Goal: Information Seeking & Learning: Learn about a topic

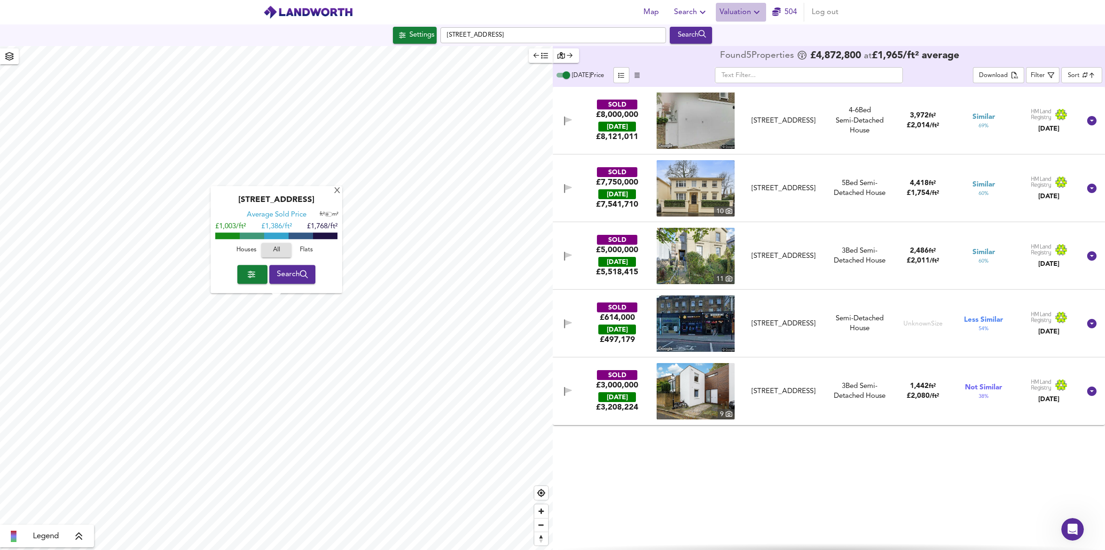
click at [739, 9] on span "Valuation" at bounding box center [741, 12] width 43 height 13
click at [730, 52] on li "Valuation Report History" at bounding box center [741, 50] width 112 height 17
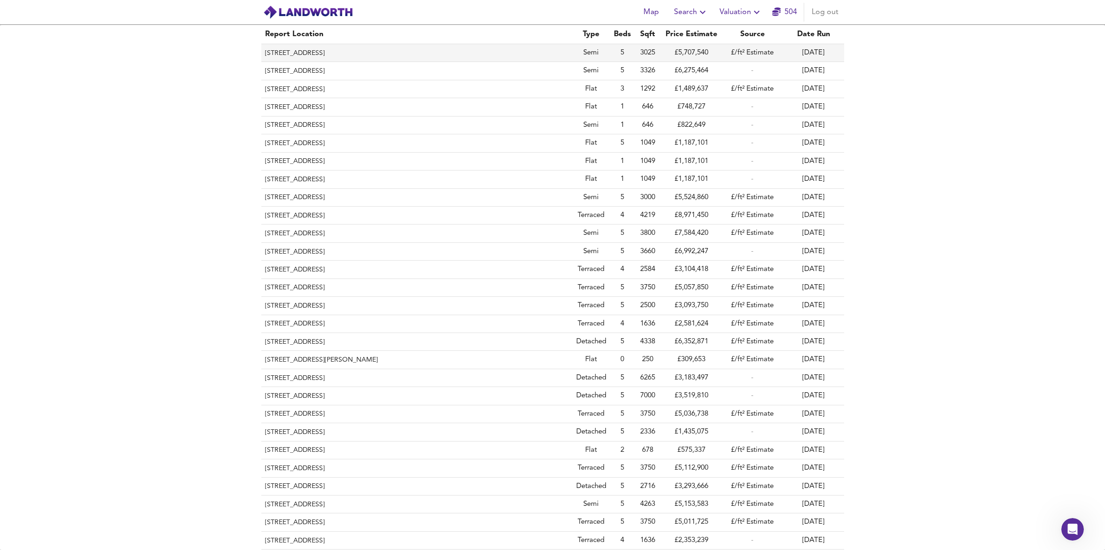
click at [714, 56] on td "£5,707,540" at bounding box center [691, 53] width 61 height 18
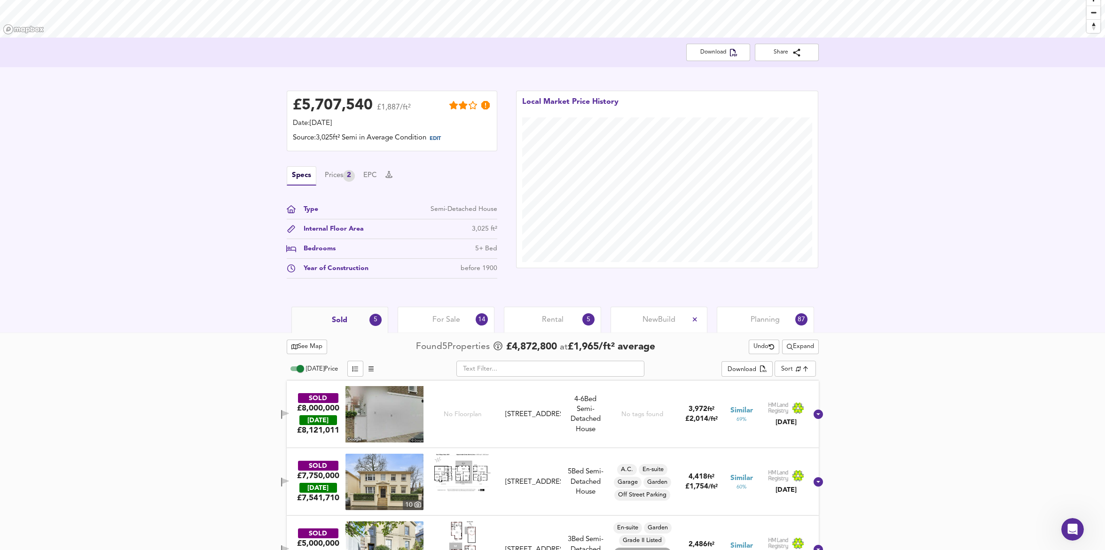
scroll to position [159, 0]
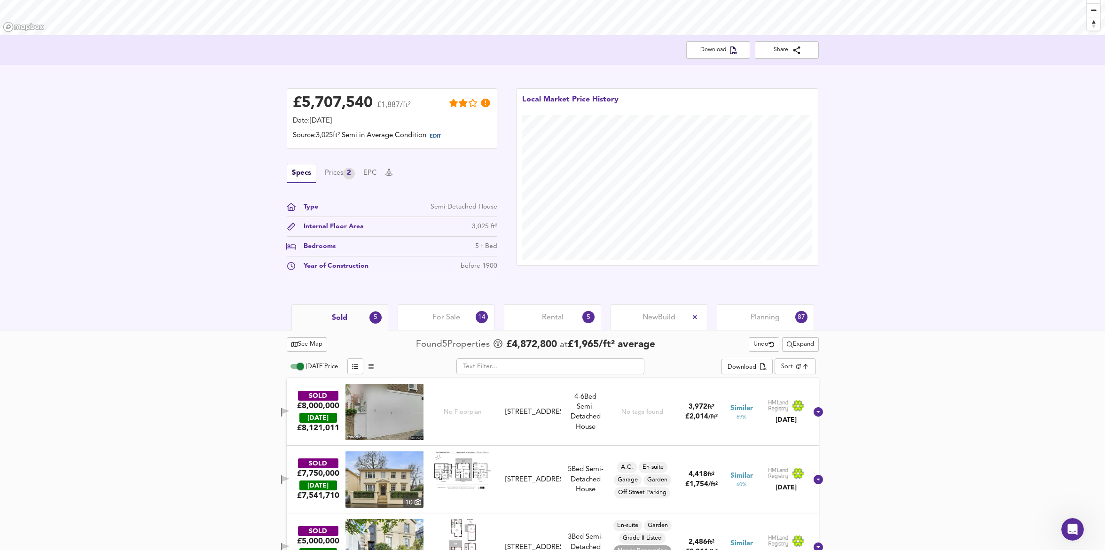
click at [746, 309] on div "Planning 87" at bounding box center [765, 318] width 97 height 26
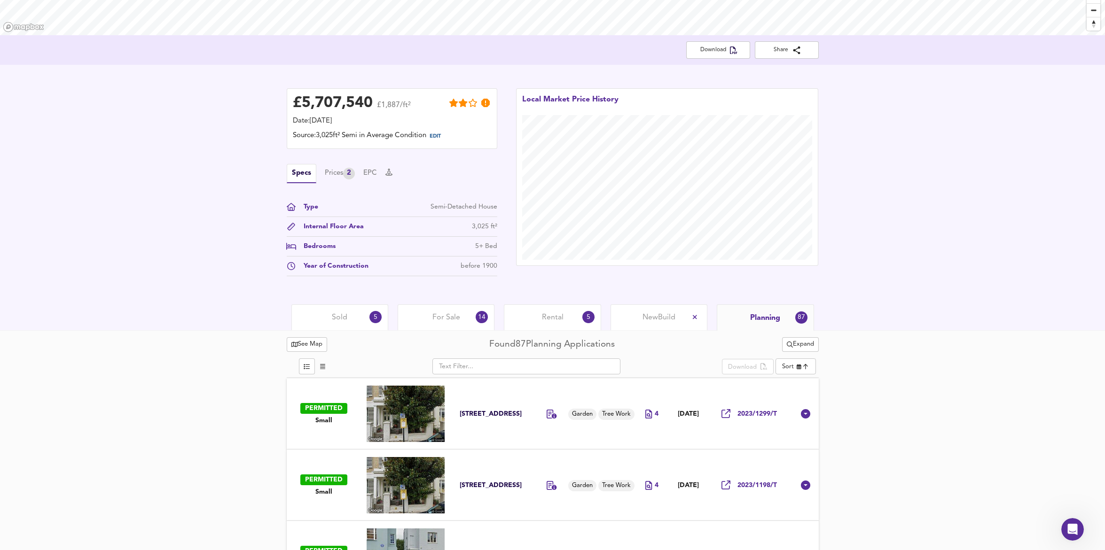
click at [435, 315] on span "For Sale" at bounding box center [446, 318] width 28 height 10
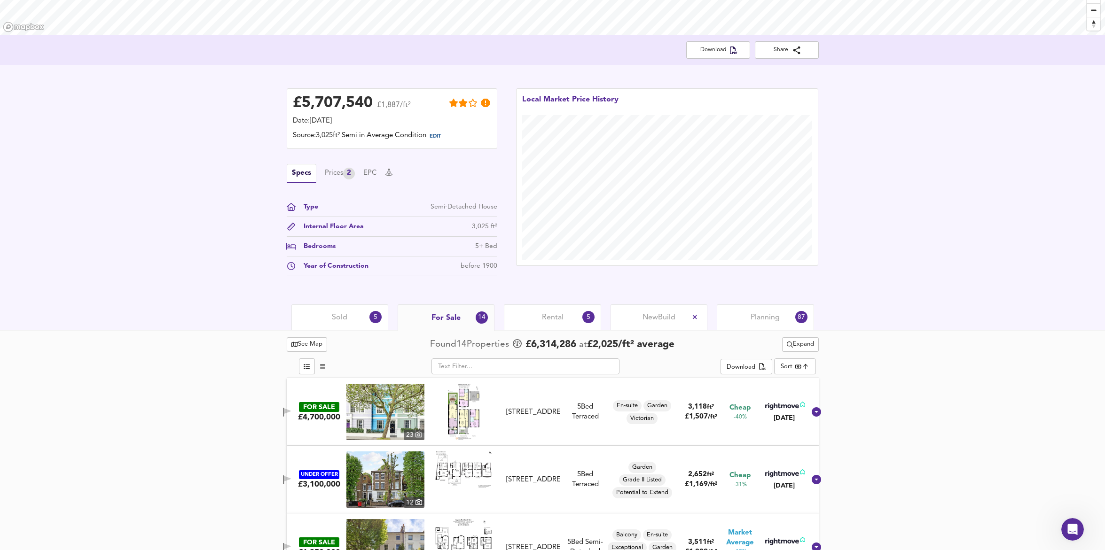
click at [322, 315] on div "Sold 5" at bounding box center [339, 318] width 97 height 26
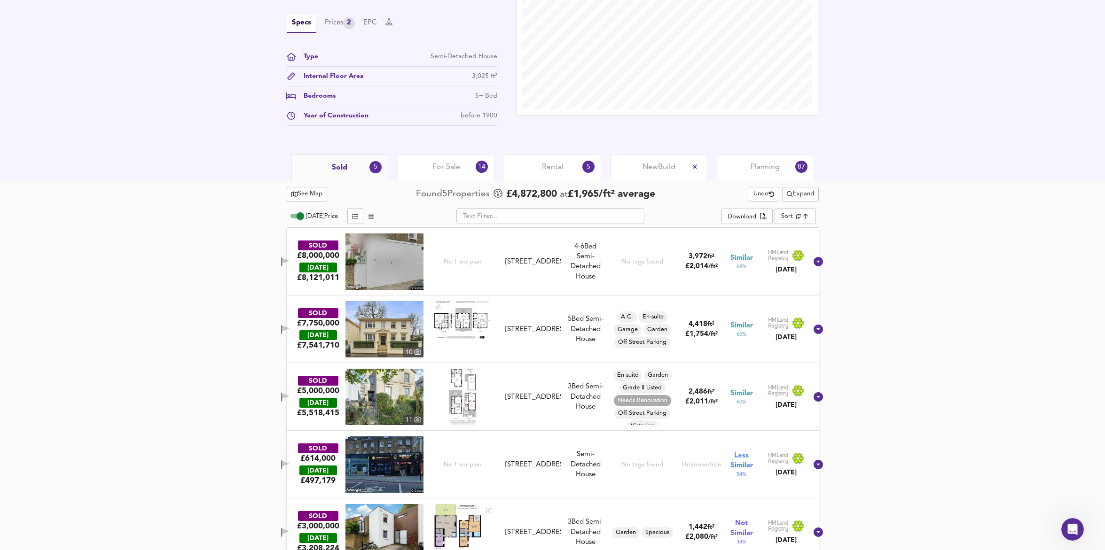
scroll to position [330, 0]
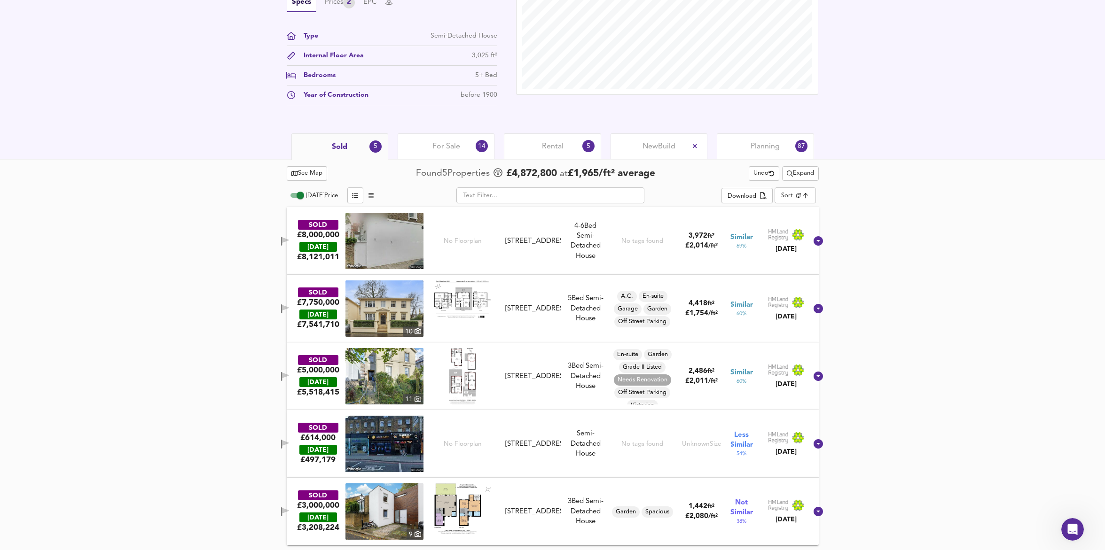
click at [791, 175] on span "Expand" at bounding box center [800, 173] width 27 height 11
click at [798, 207] on li "2 year s 4 years" at bounding box center [799, 207] width 116 height 15
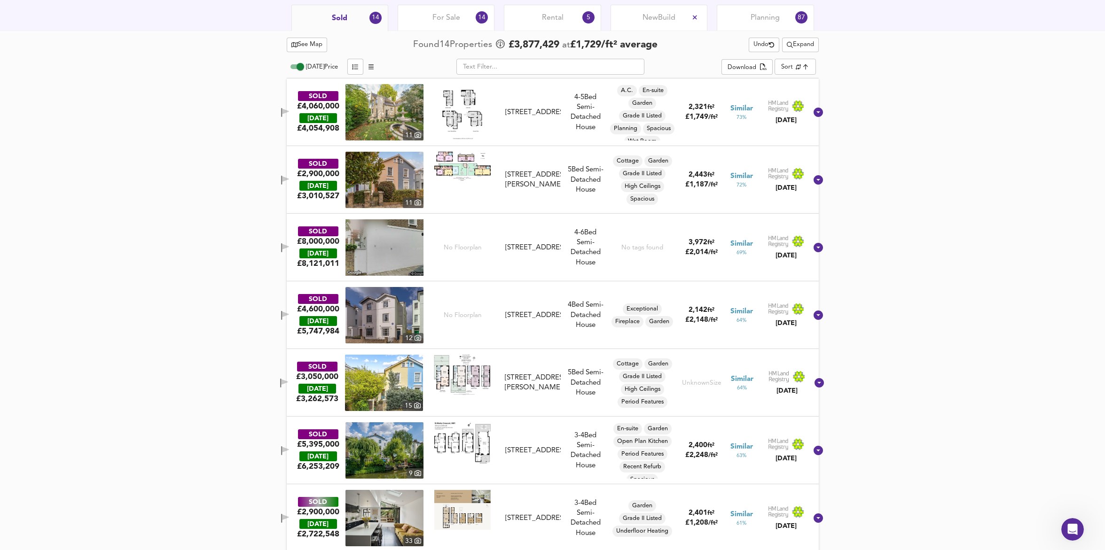
scroll to position [460, 0]
click at [474, 309] on div "No Floorplan" at bounding box center [463, 314] width 78 height 56
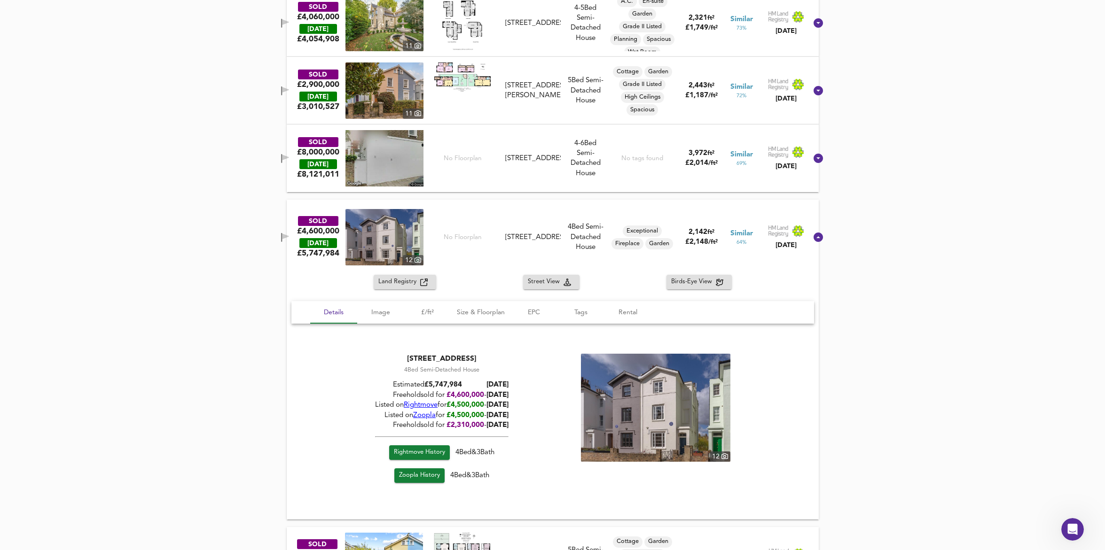
scroll to position [553, 0]
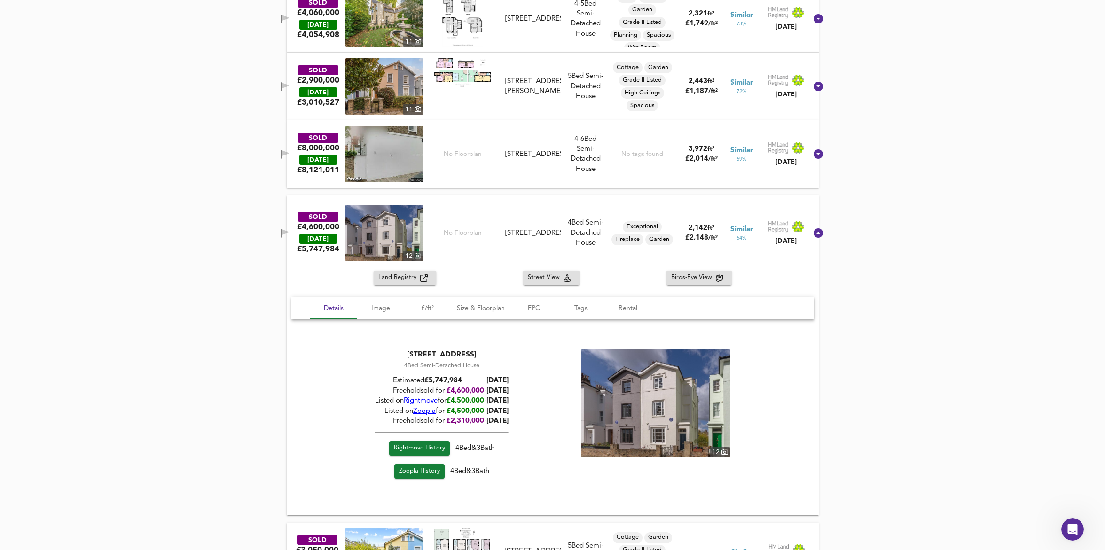
click at [367, 230] on img at bounding box center [384, 233] width 78 height 56
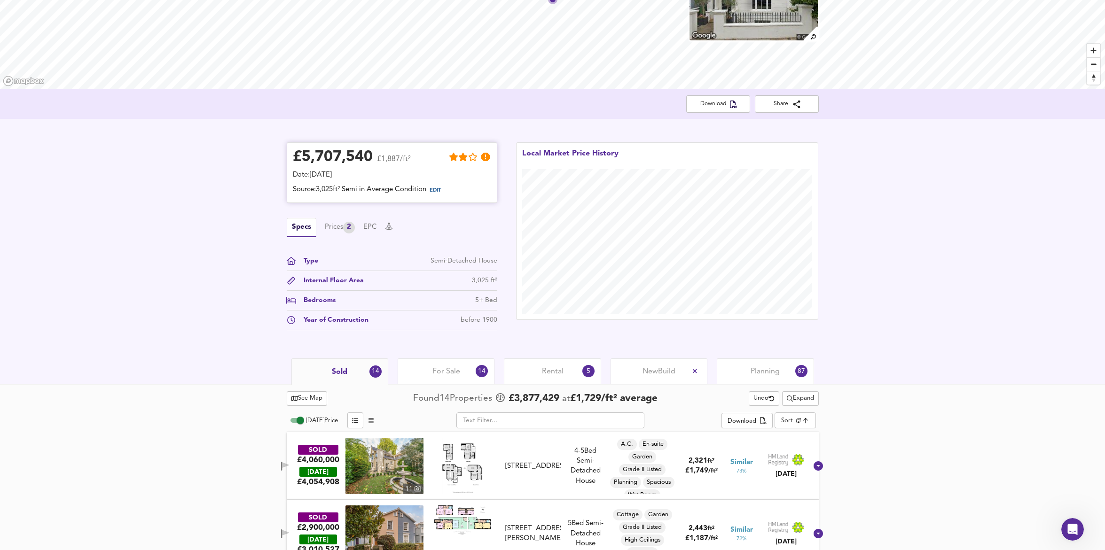
scroll to position [156, 0]
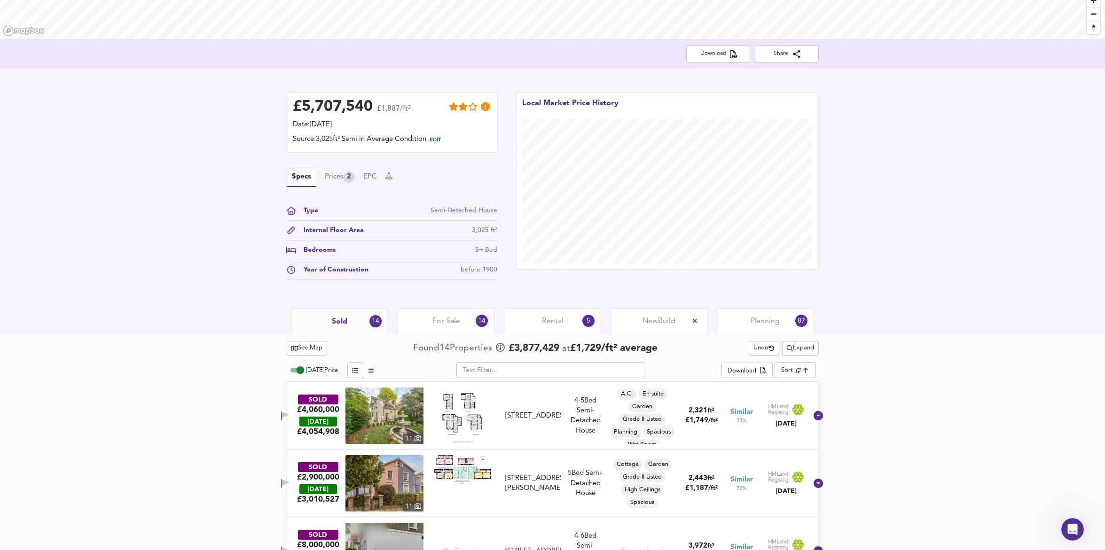
click at [291, 369] on input "[DATE] Price" at bounding box center [300, 370] width 34 height 11
checkbox input "false"
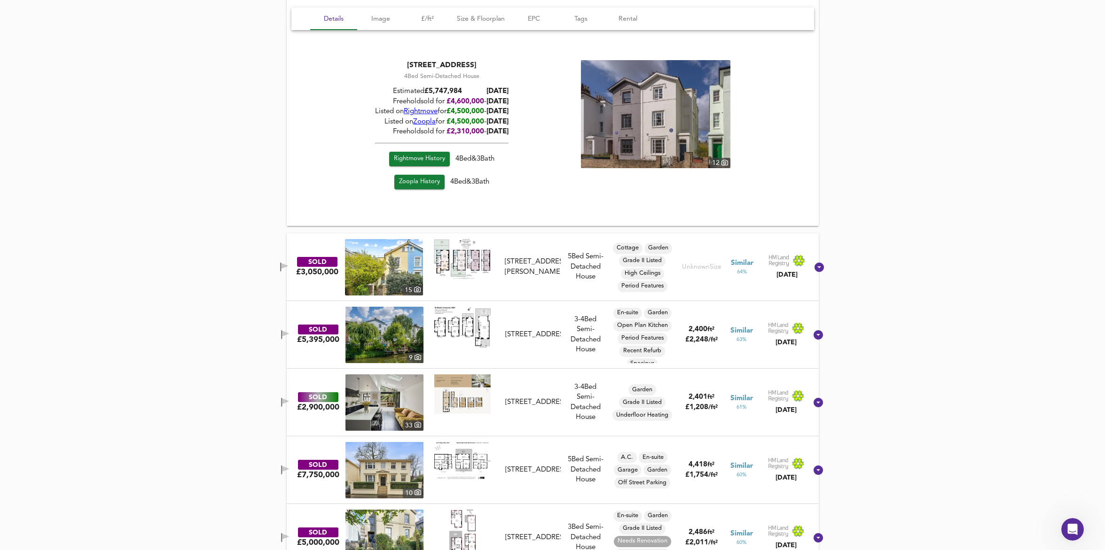
scroll to position [821, 0]
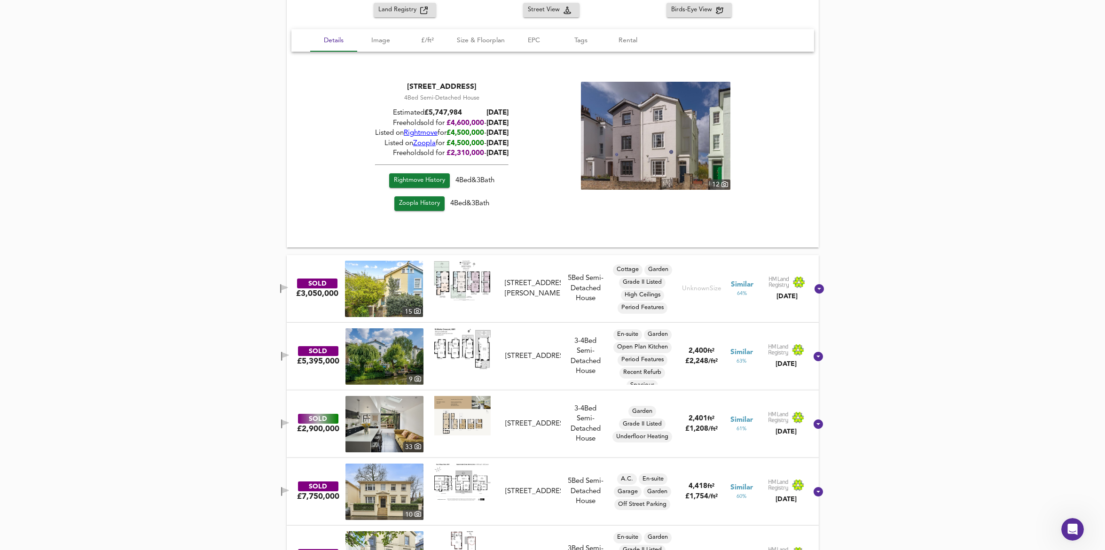
click at [376, 367] on img at bounding box center [384, 357] width 78 height 56
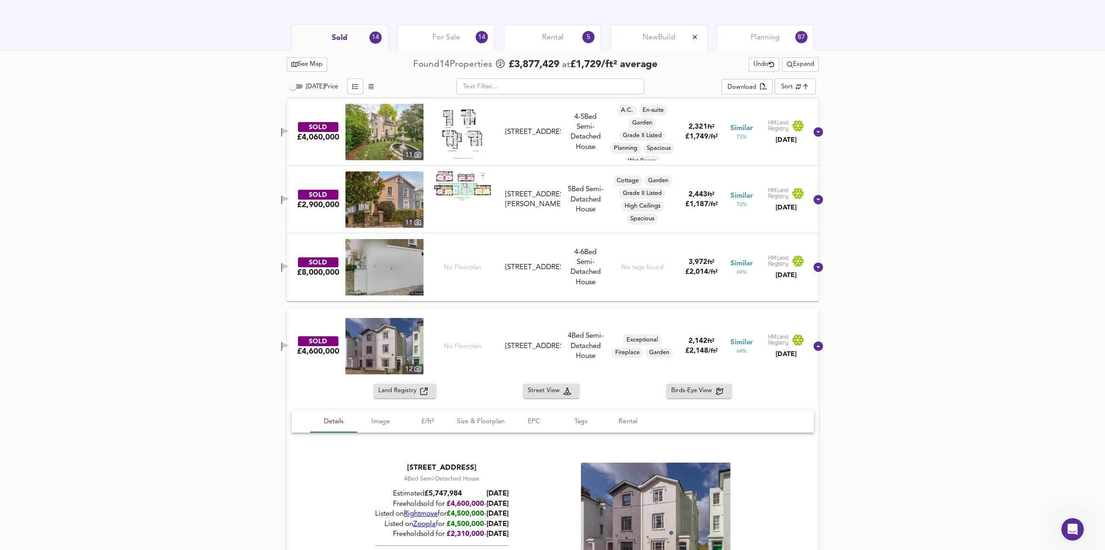
scroll to position [447, 0]
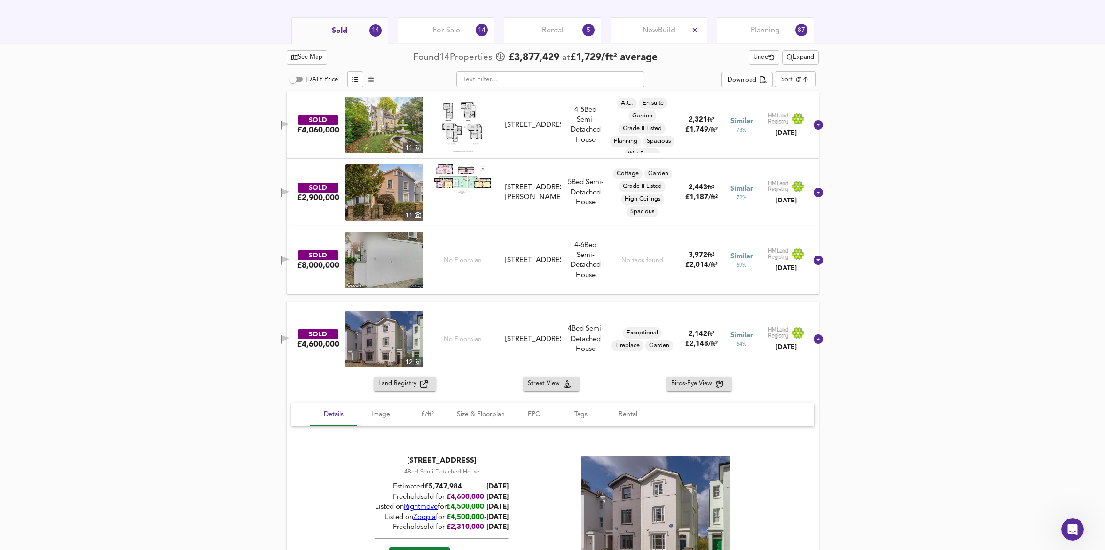
click at [800, 59] on span "Expand" at bounding box center [800, 57] width 27 height 11
click at [806, 78] on li "½ mile 1 mile" at bounding box center [799, 76] width 116 height 15
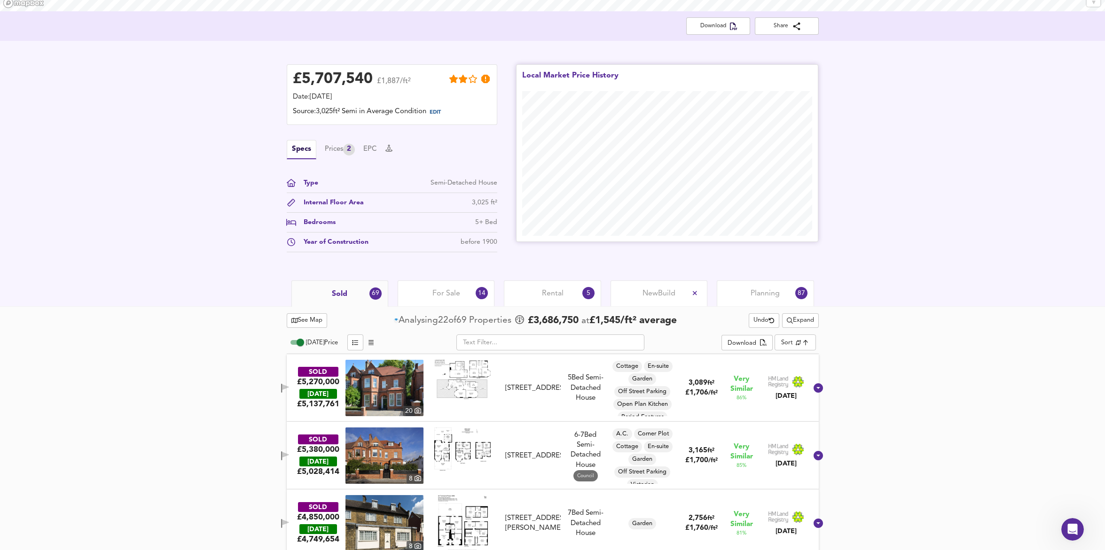
scroll to position [115, 0]
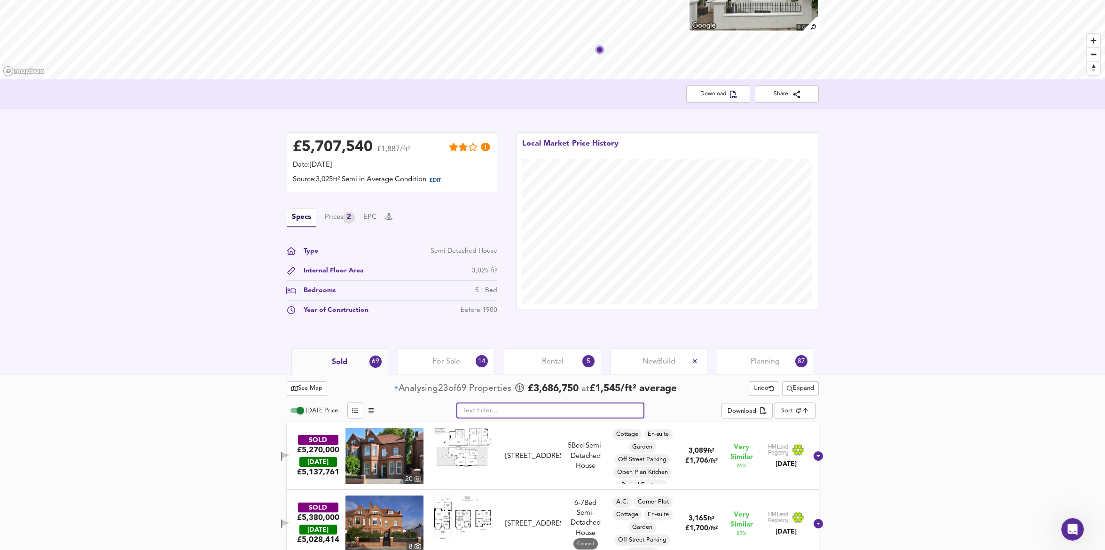
click at [512, 413] on input "text" at bounding box center [550, 411] width 188 height 16
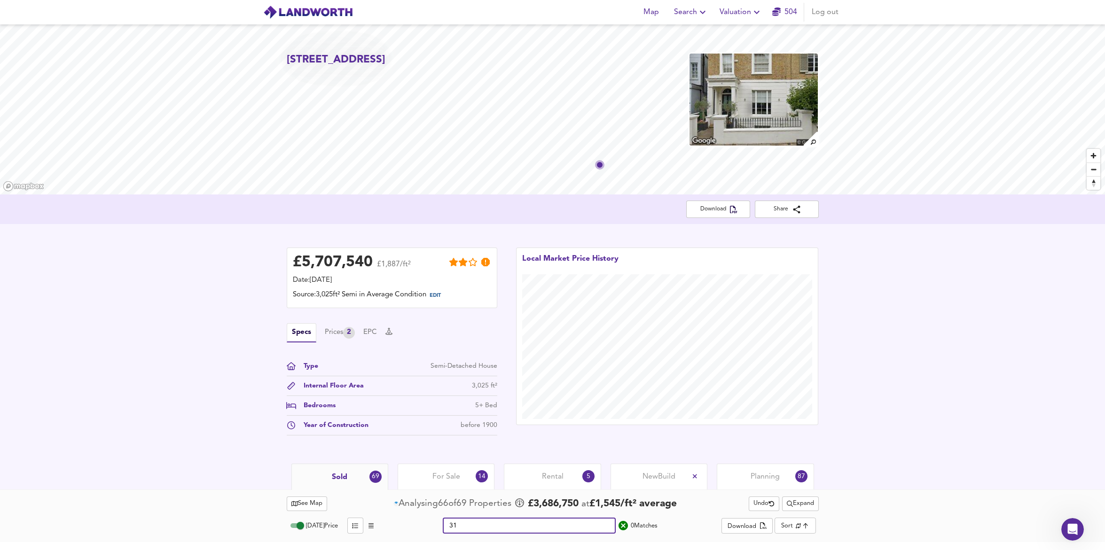
type input "3"
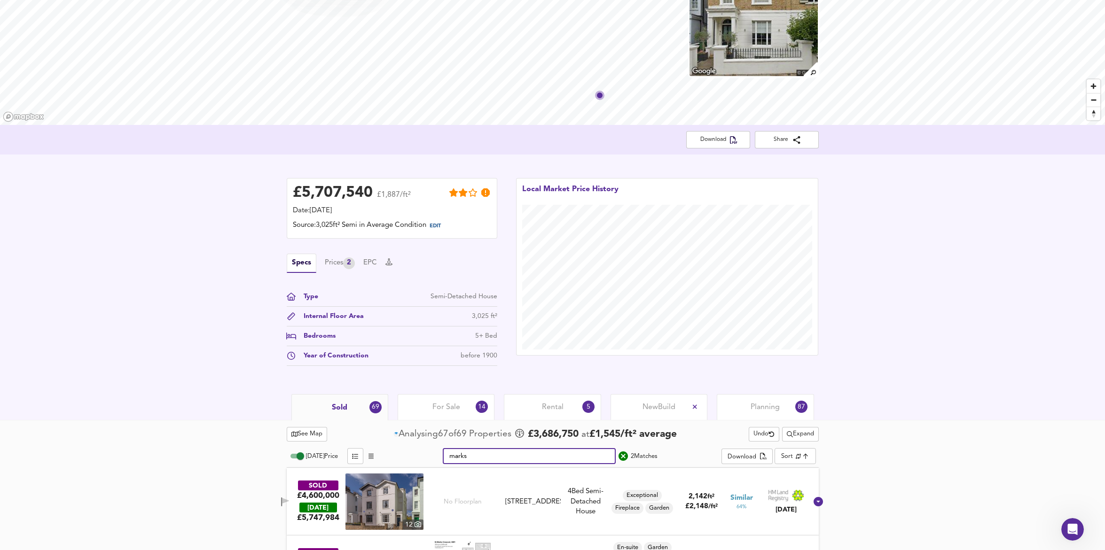
scroll to position [127, 0]
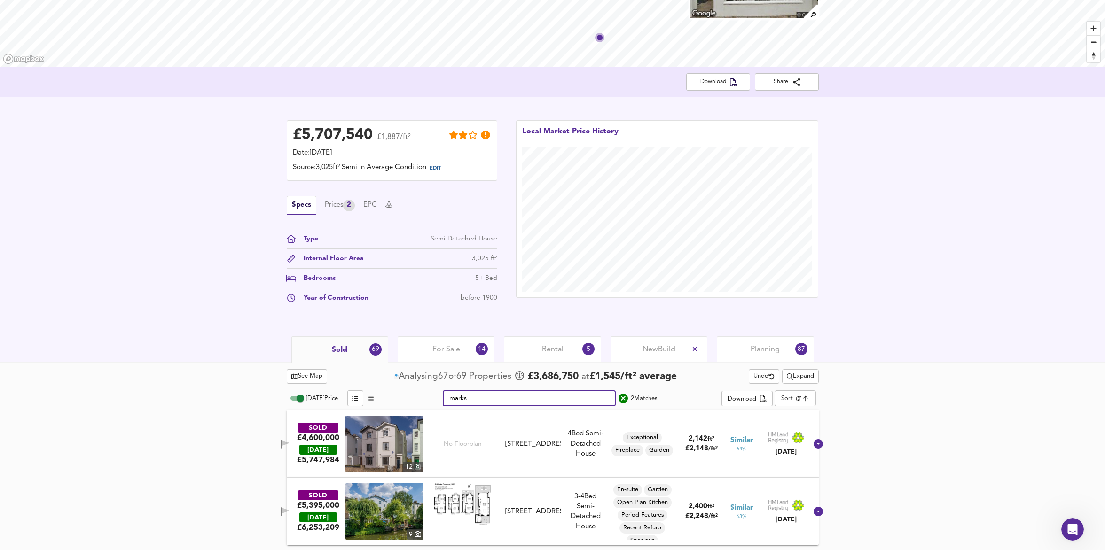
click at [794, 378] on span "Expand" at bounding box center [800, 376] width 27 height 11
click at [518, 397] on input "marks" at bounding box center [529, 399] width 173 height 16
type input "mark"
click at [810, 373] on span "Expand" at bounding box center [800, 376] width 27 height 11
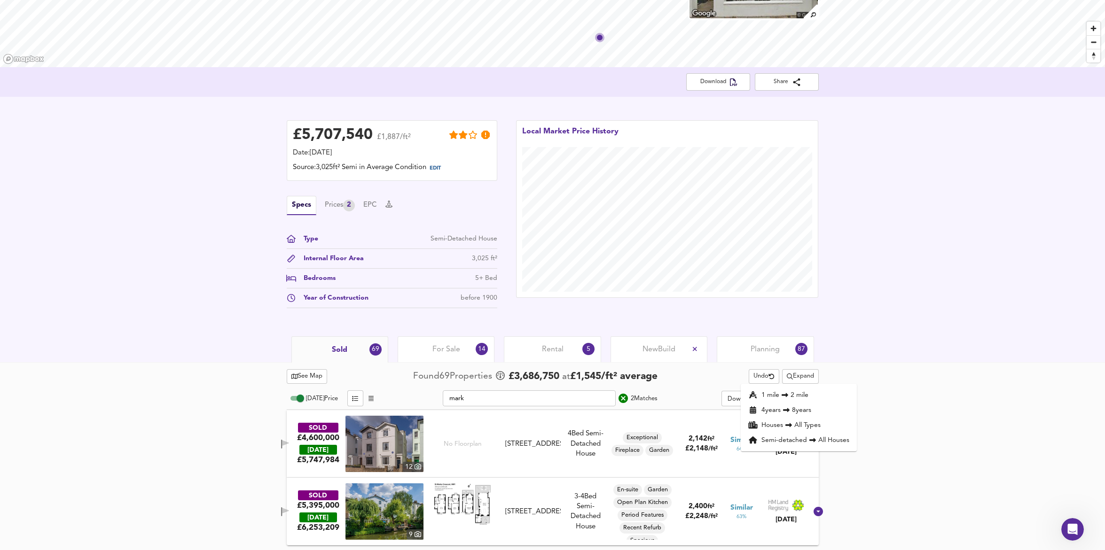
click at [807, 427] on li "Houses All Types" at bounding box center [799, 425] width 116 height 15
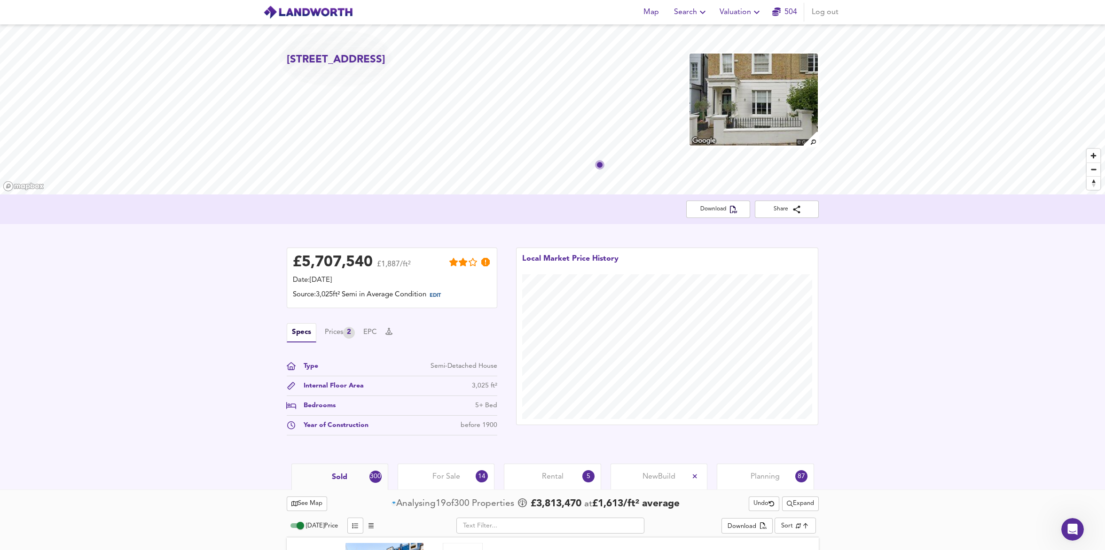
scroll to position [131, 0]
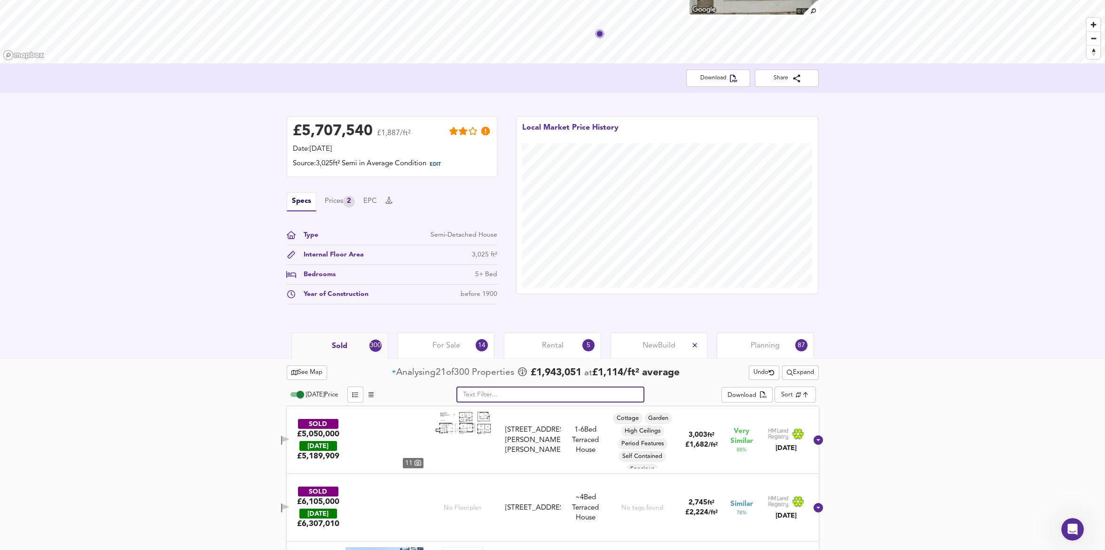
click at [503, 387] on input "text" at bounding box center [550, 395] width 188 height 16
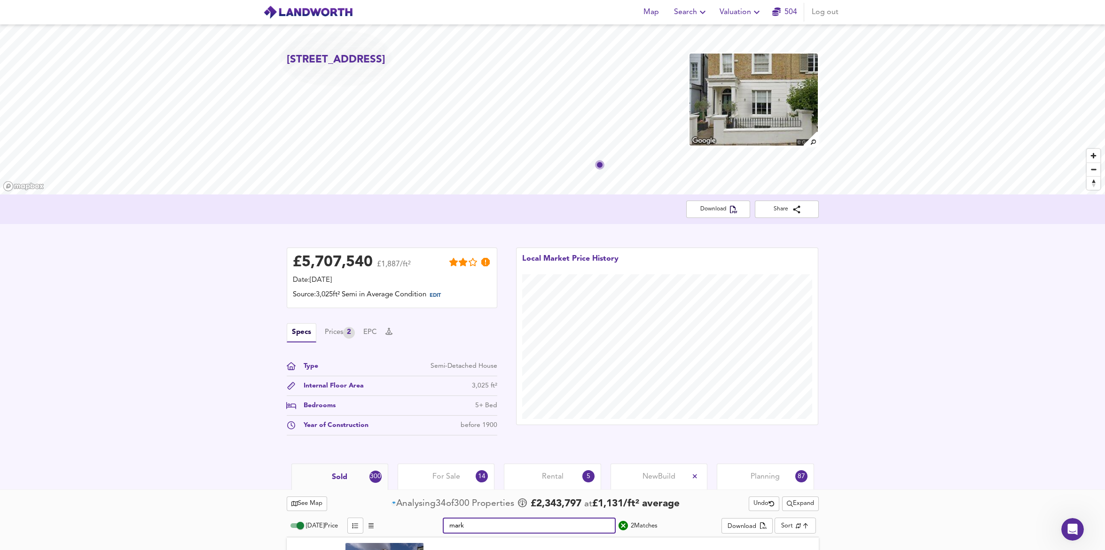
scroll to position [127, 0]
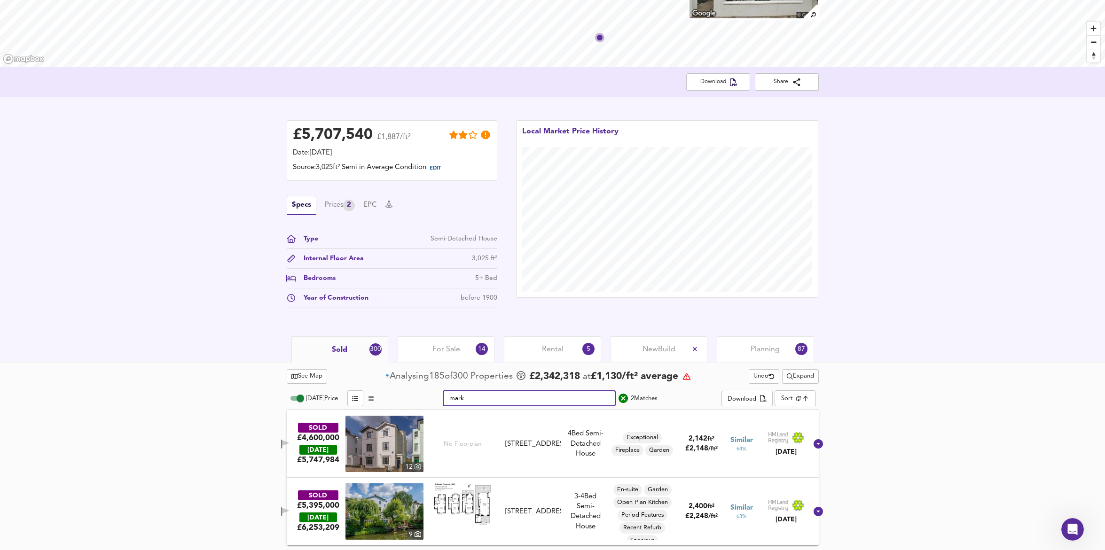
type input "mark"
click at [296, 379] on icon "button" at bounding box center [294, 376] width 7 height 5
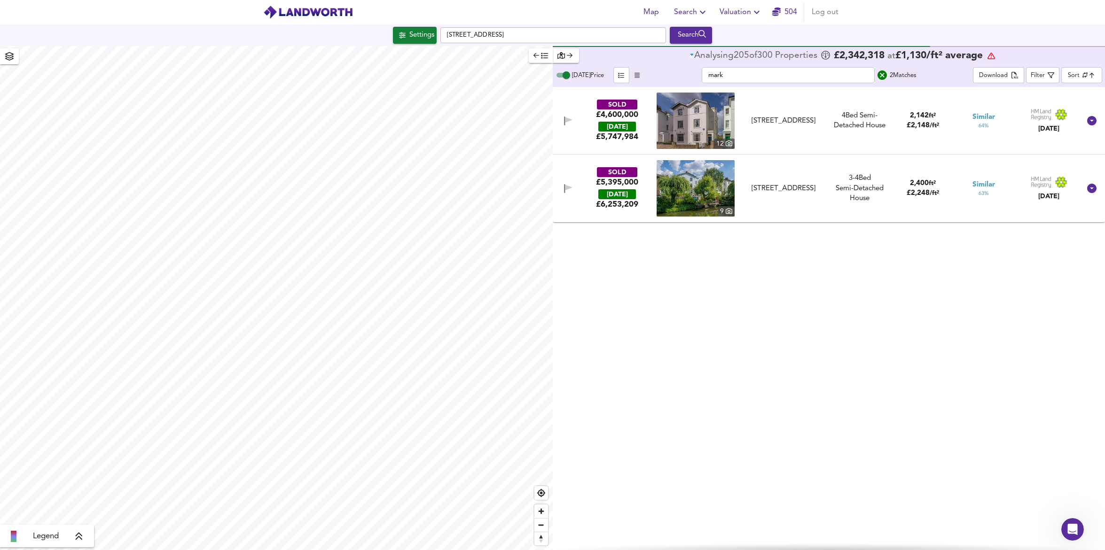
checkbox input "false"
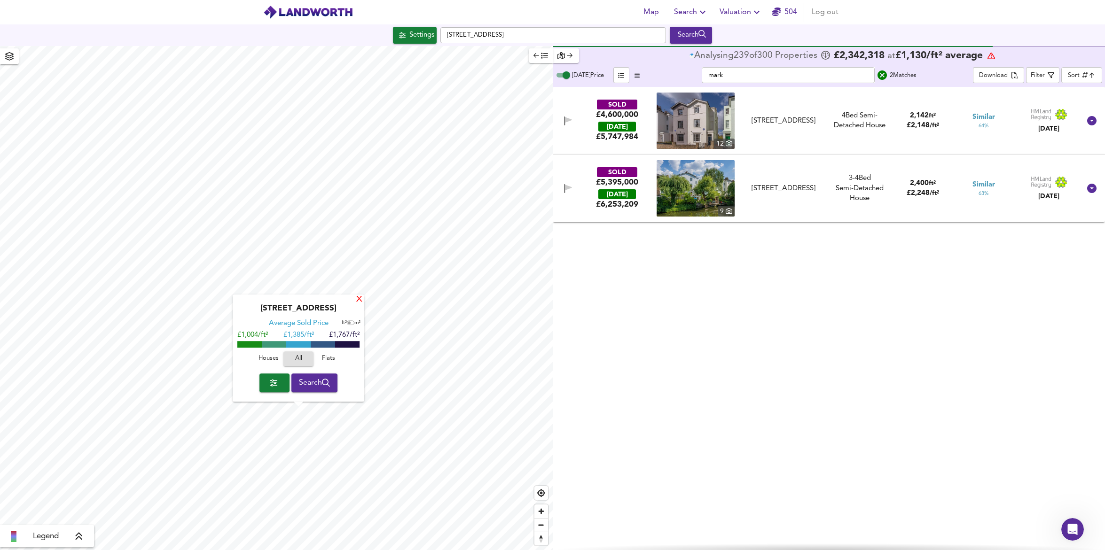
click at [361, 296] on div "X" at bounding box center [359, 300] width 8 height 9
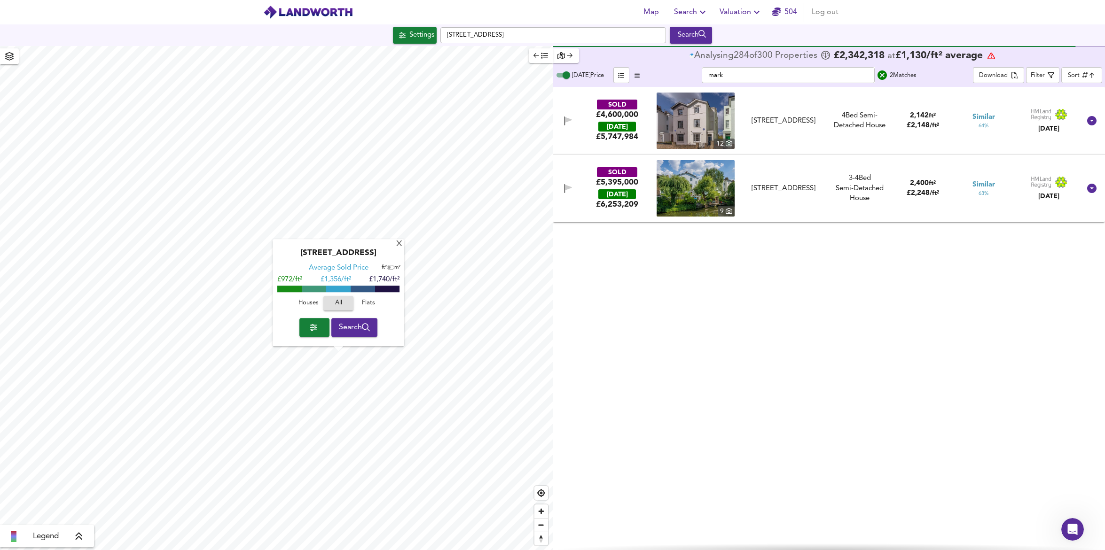
click at [353, 325] on span "Search" at bounding box center [354, 327] width 31 height 13
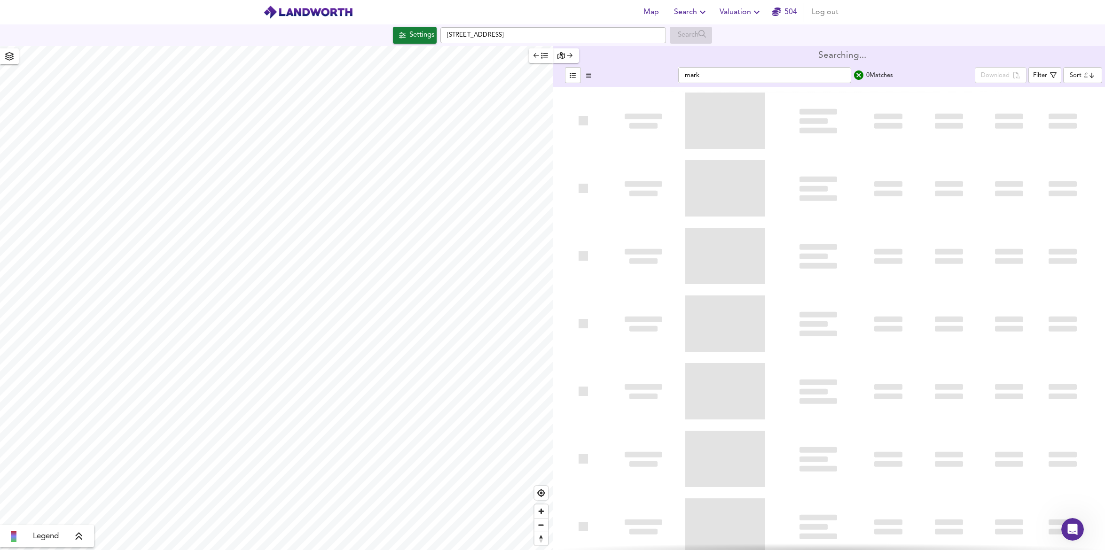
type input "cheapest"
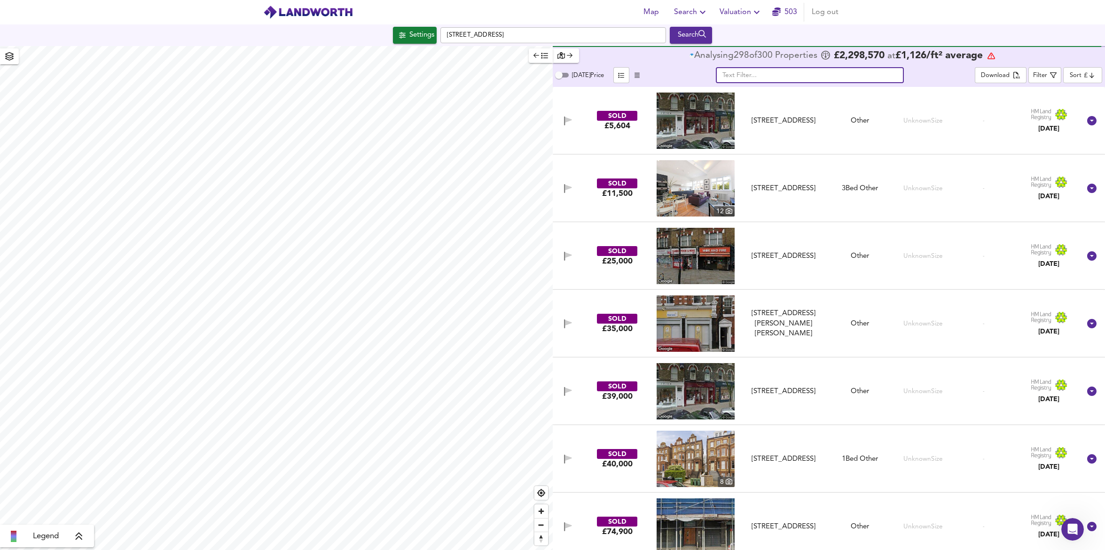
click at [805, 75] on input "text" at bounding box center [810, 75] width 188 height 16
click at [635, 77] on icon "button" at bounding box center [637, 75] width 5 height 6
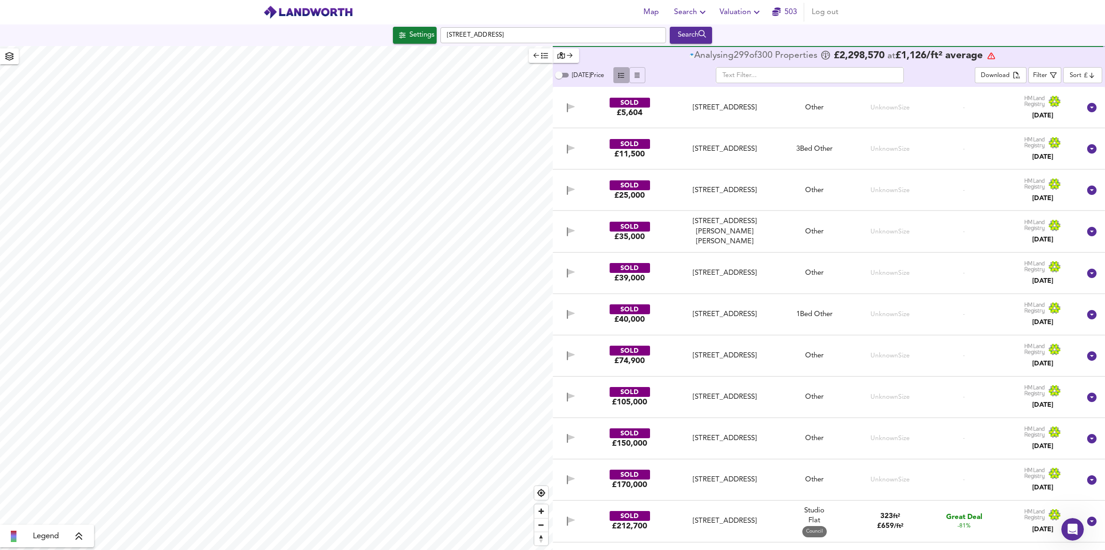
click at [622, 74] on icon "button" at bounding box center [621, 75] width 6 height 6
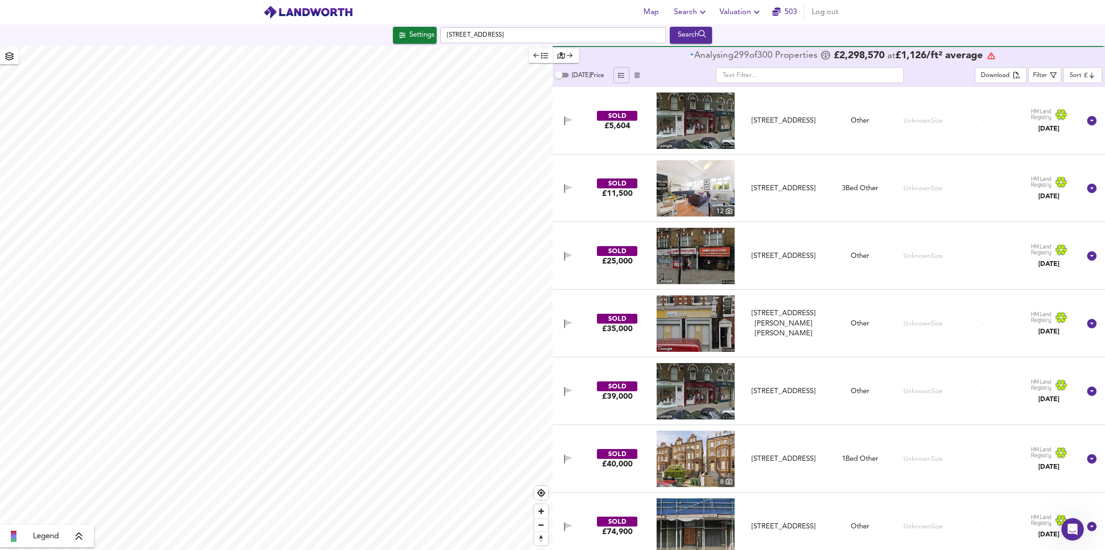
click at [777, 77] on input "text" at bounding box center [810, 75] width 188 height 16
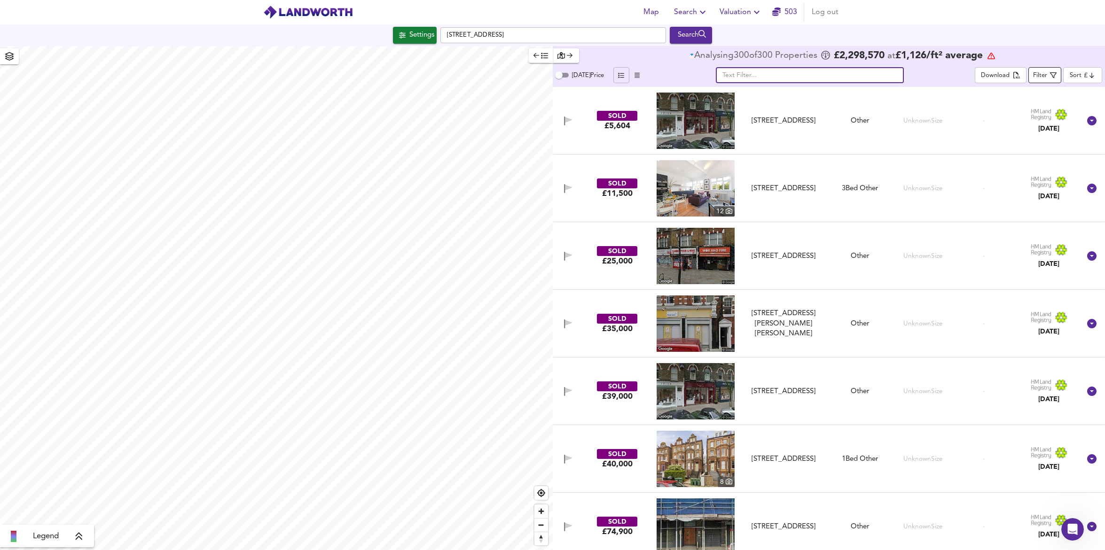
click at [876, 77] on span "Filter" at bounding box center [1045, 76] width 24 height 12
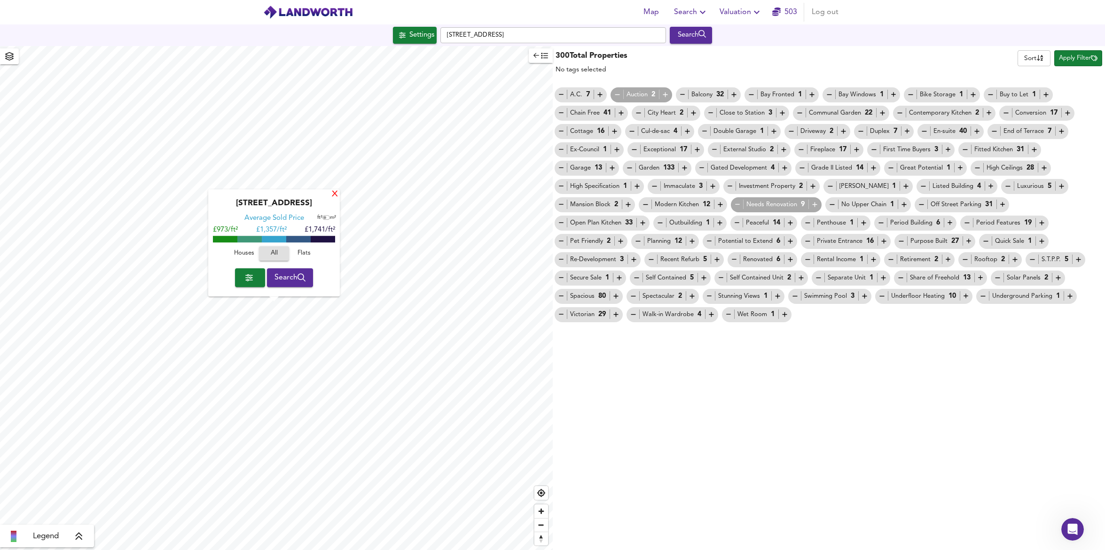
click at [335, 191] on div "X" at bounding box center [335, 194] width 8 height 9
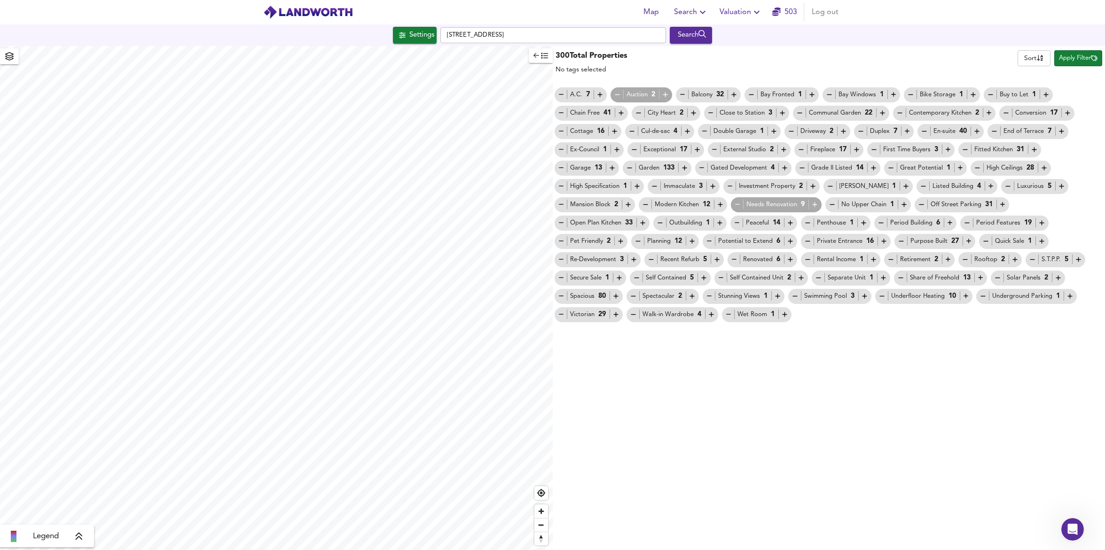
click at [542, 55] on icon "button" at bounding box center [544, 55] width 7 height 7
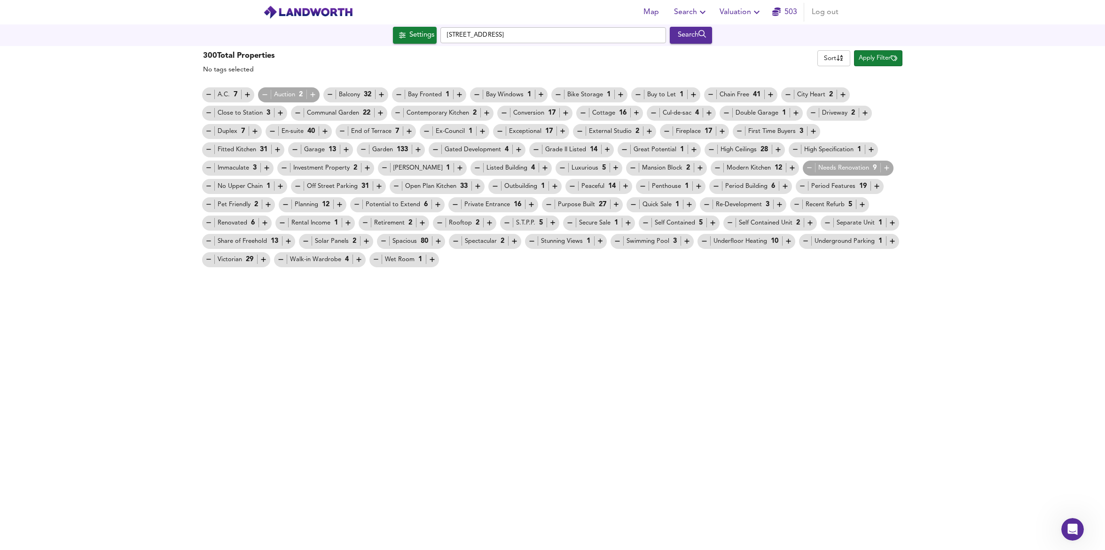
click at [834, 60] on body "Map Search Valuation 503 Log out Settings [GEOGRAPHIC_DATA] Search 300 Results …" at bounding box center [552, 275] width 1105 height 550
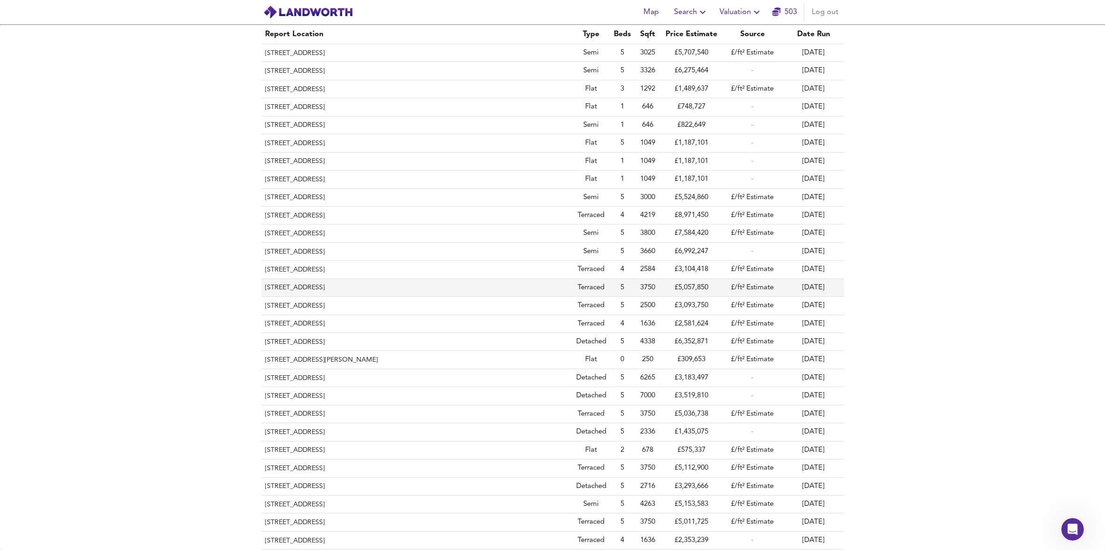
click at [561, 288] on th "[STREET_ADDRESS]" at bounding box center [416, 288] width 311 height 18
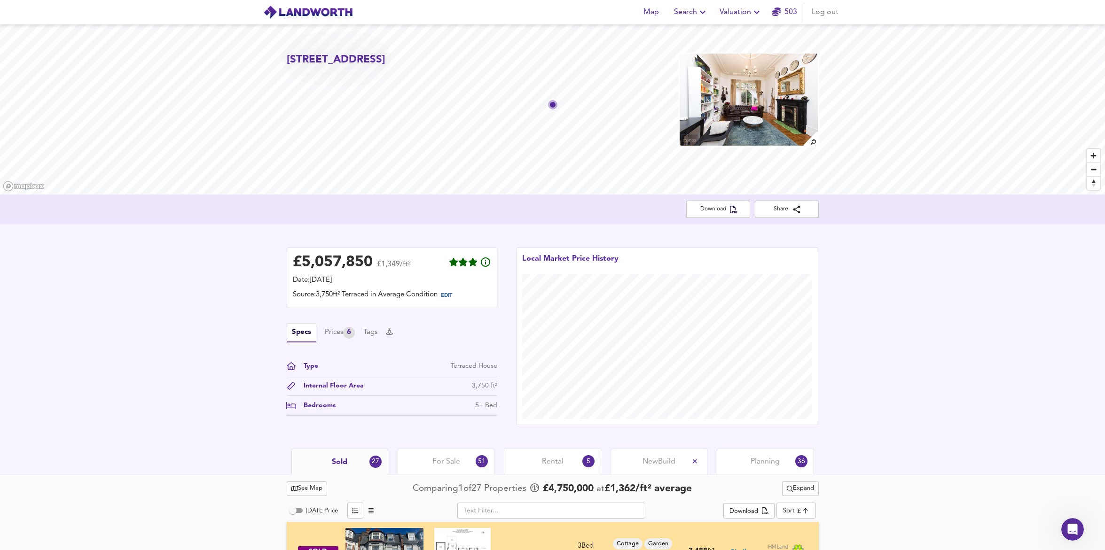
click at [742, 12] on span "Valuation" at bounding box center [741, 12] width 43 height 13
click at [731, 52] on li "Valuation Report History" at bounding box center [741, 50] width 112 height 17
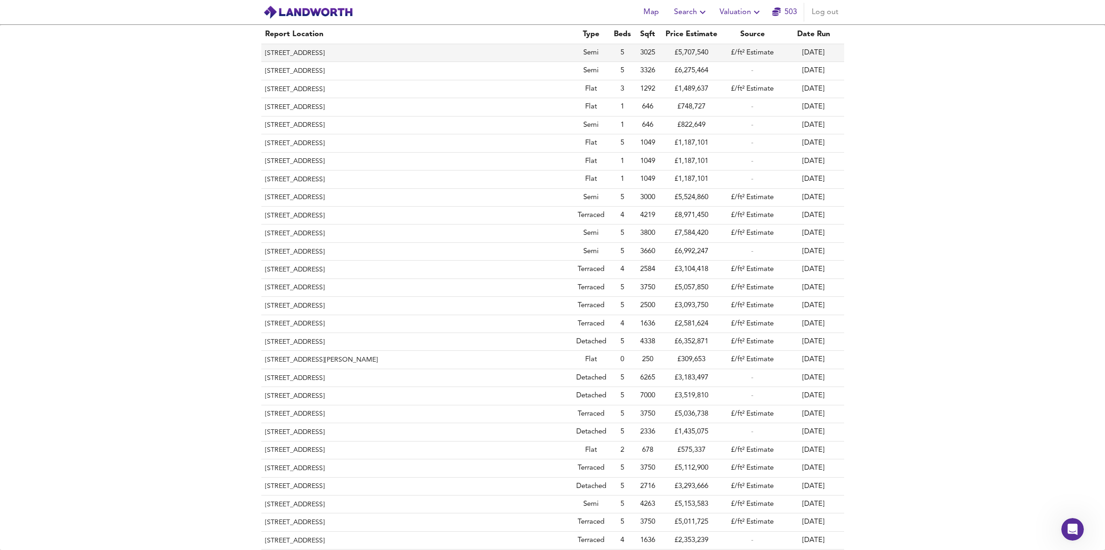
click at [424, 54] on th "[STREET_ADDRESS]" at bounding box center [416, 53] width 311 height 18
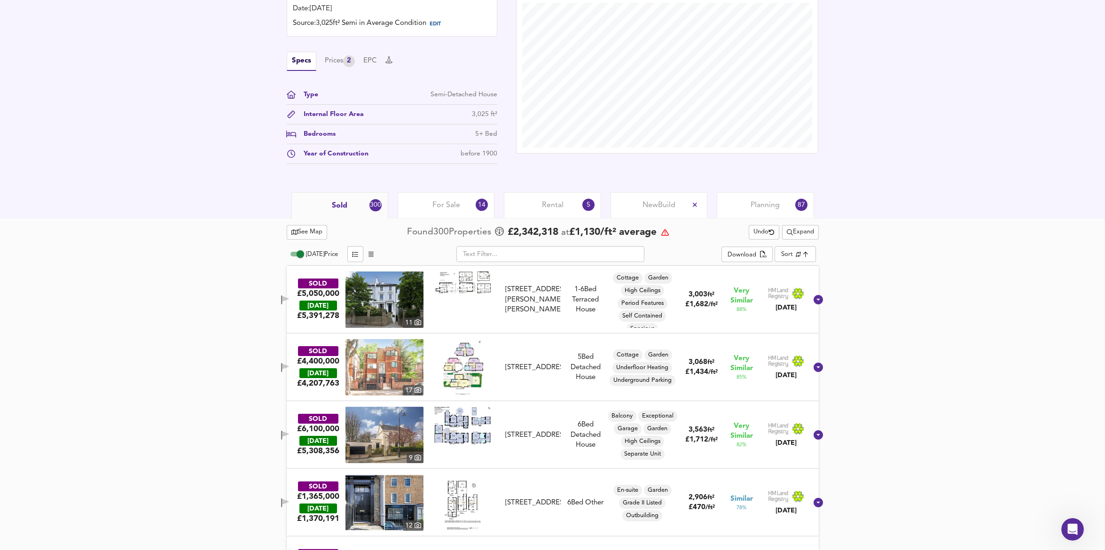
scroll to position [327, 0]
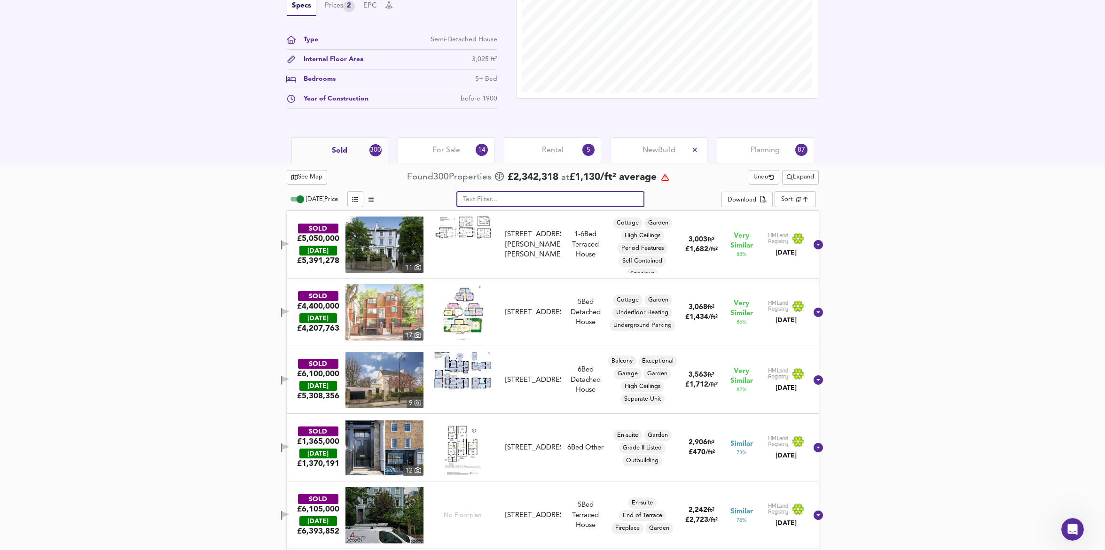
click at [486, 202] on input "text" at bounding box center [550, 199] width 188 height 16
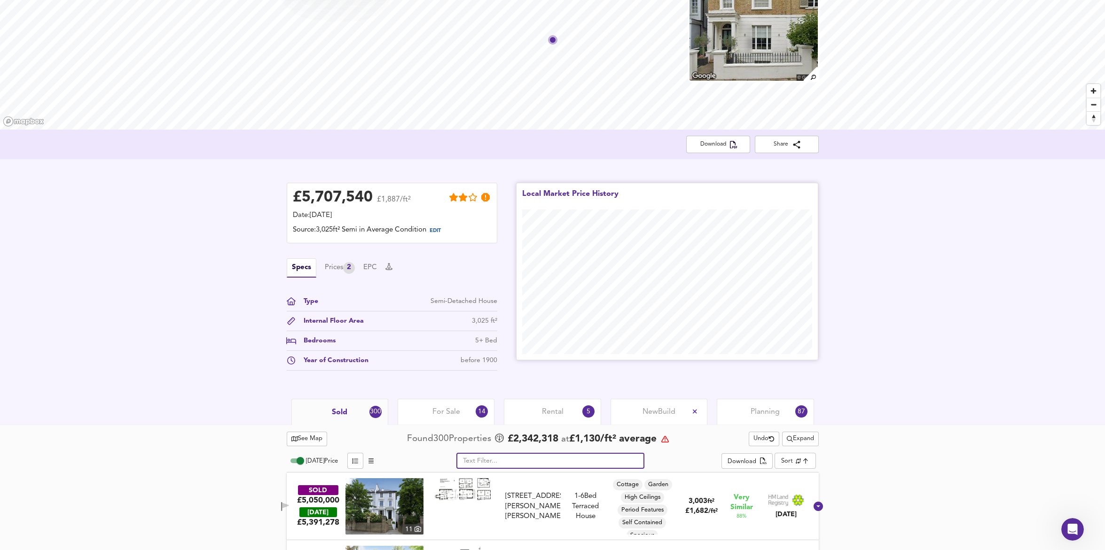
scroll to position [0, 0]
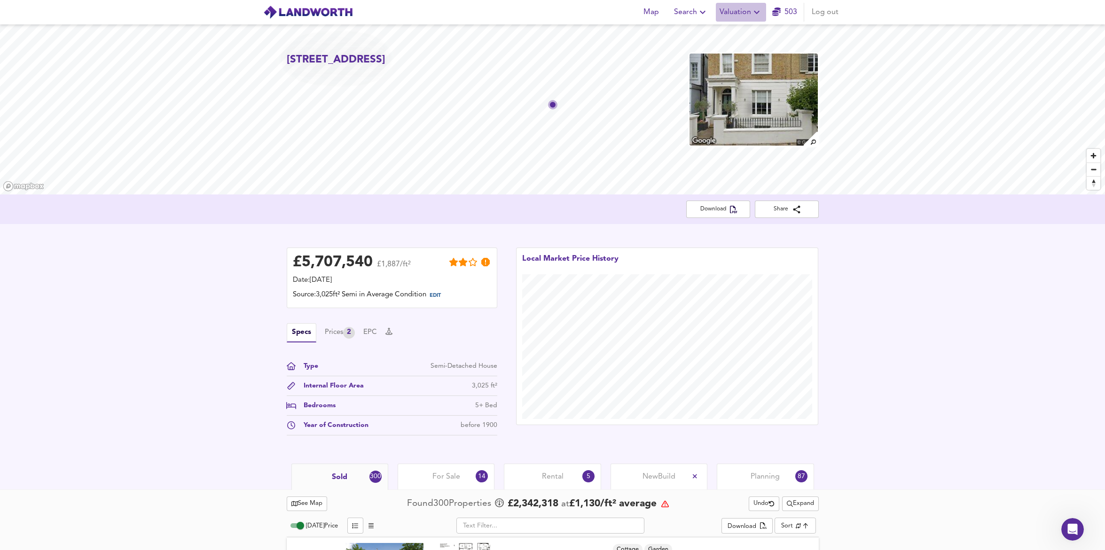
click at [750, 12] on span "Valuation" at bounding box center [741, 12] width 43 height 13
click at [745, 52] on li "Valuation Report History" at bounding box center [741, 50] width 112 height 17
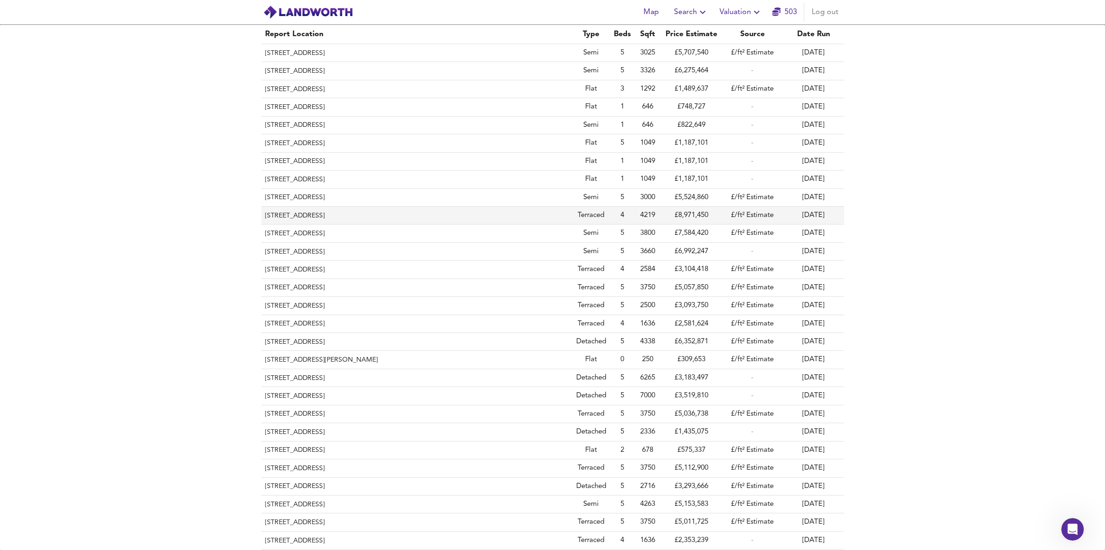
click at [333, 218] on th "[STREET_ADDRESS]" at bounding box center [416, 216] width 311 height 18
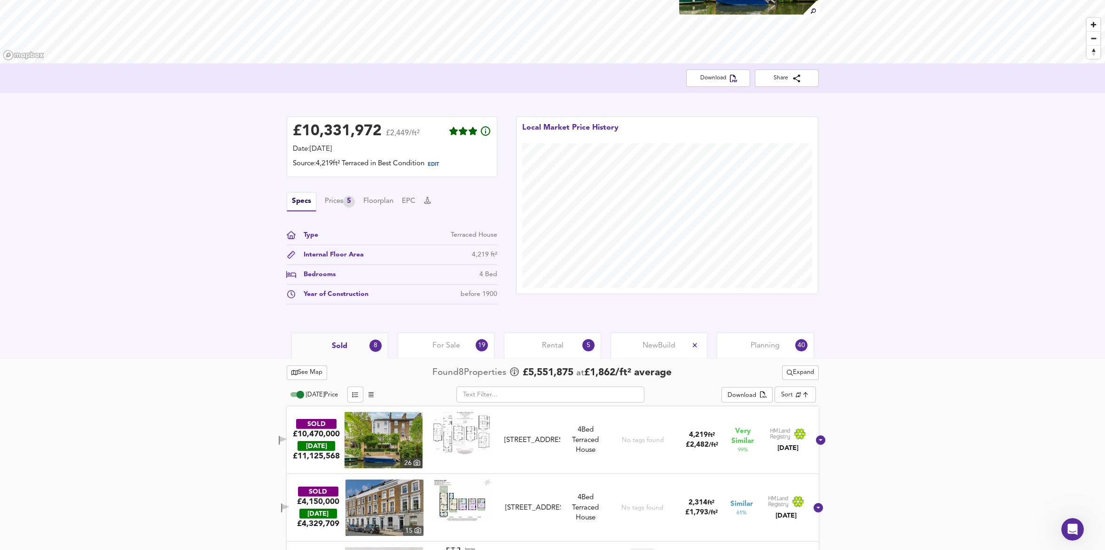
scroll to position [132, 0]
click at [296, 393] on input "[DATE] Price" at bounding box center [300, 394] width 34 height 11
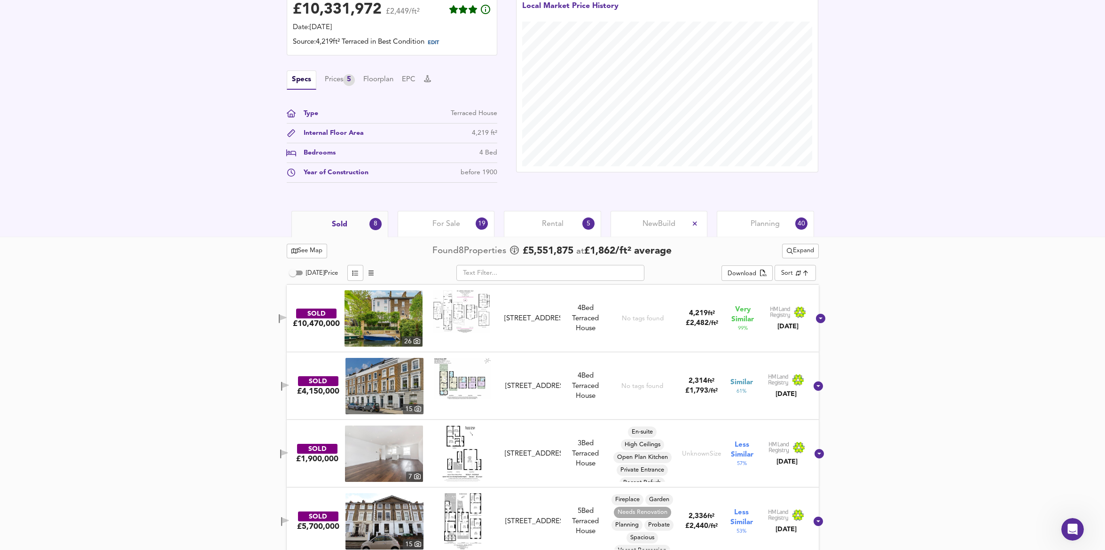
scroll to position [253, 0]
click at [298, 275] on input "[DATE] Price" at bounding box center [293, 272] width 34 height 11
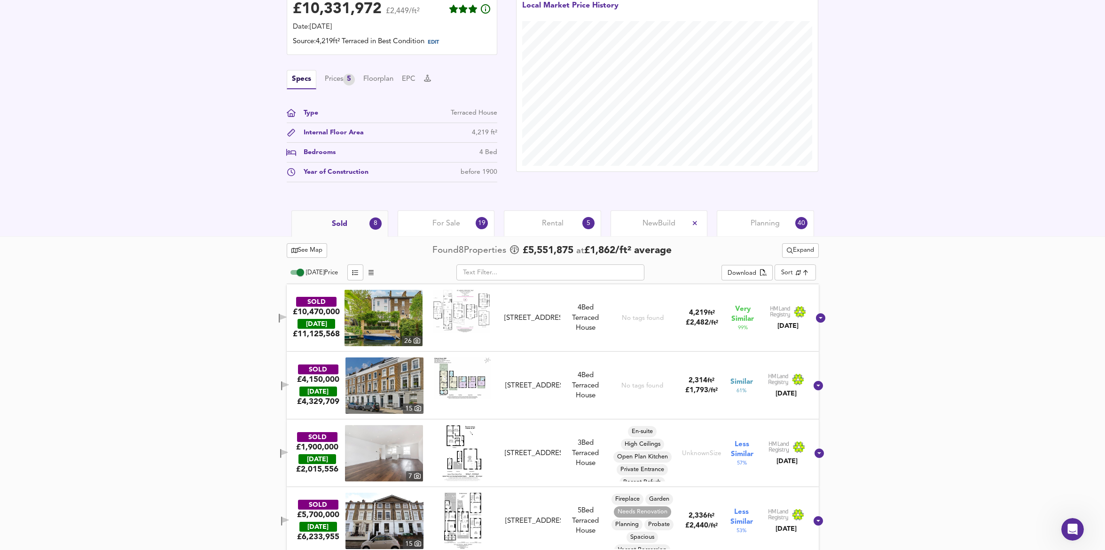
click at [294, 274] on input "[DATE] Price" at bounding box center [300, 272] width 34 height 11
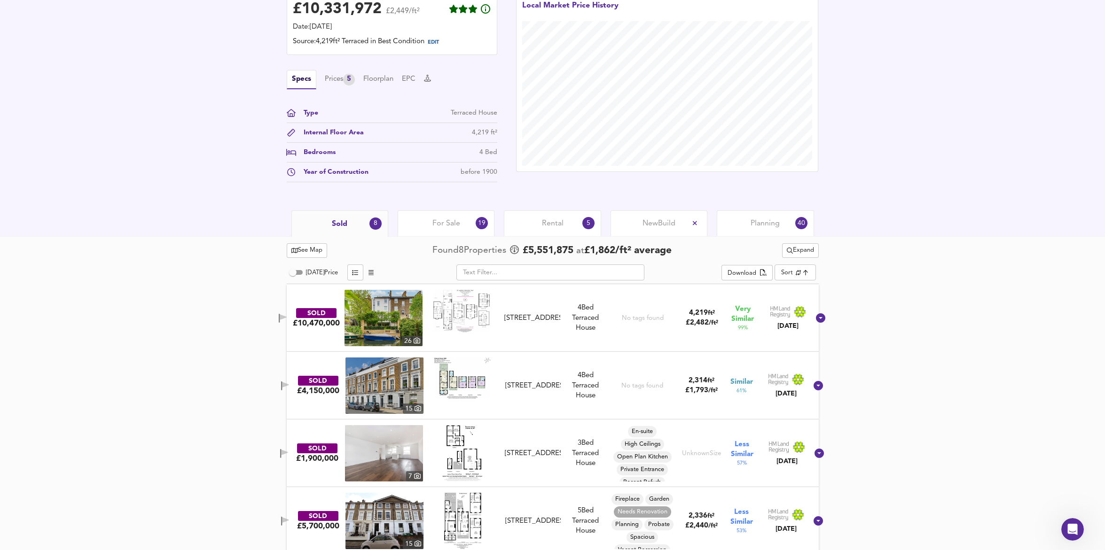
click at [294, 274] on input "[DATE] Price" at bounding box center [293, 272] width 34 height 11
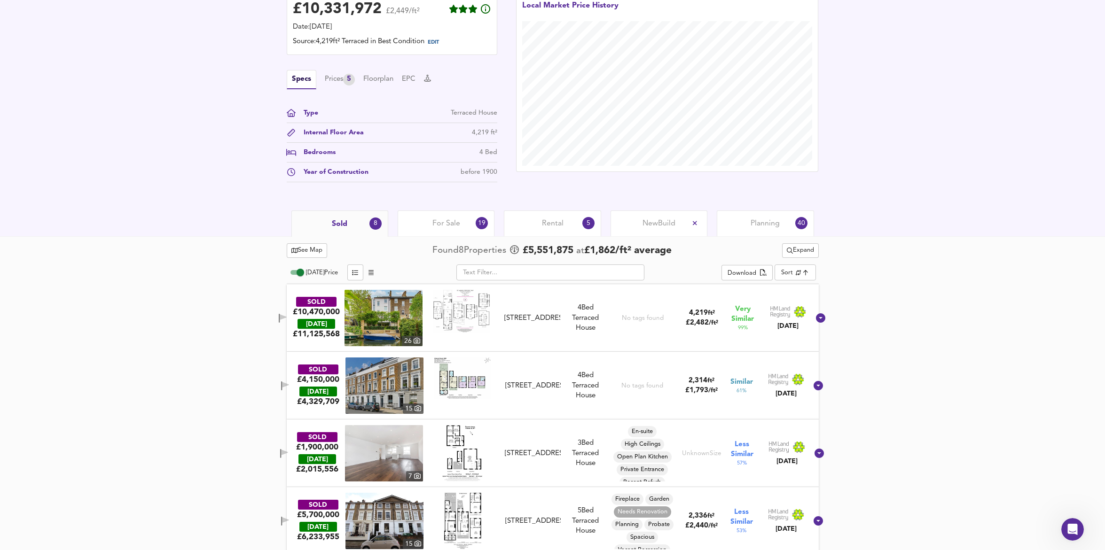
click at [294, 274] on input "[DATE] Price" at bounding box center [300, 272] width 34 height 11
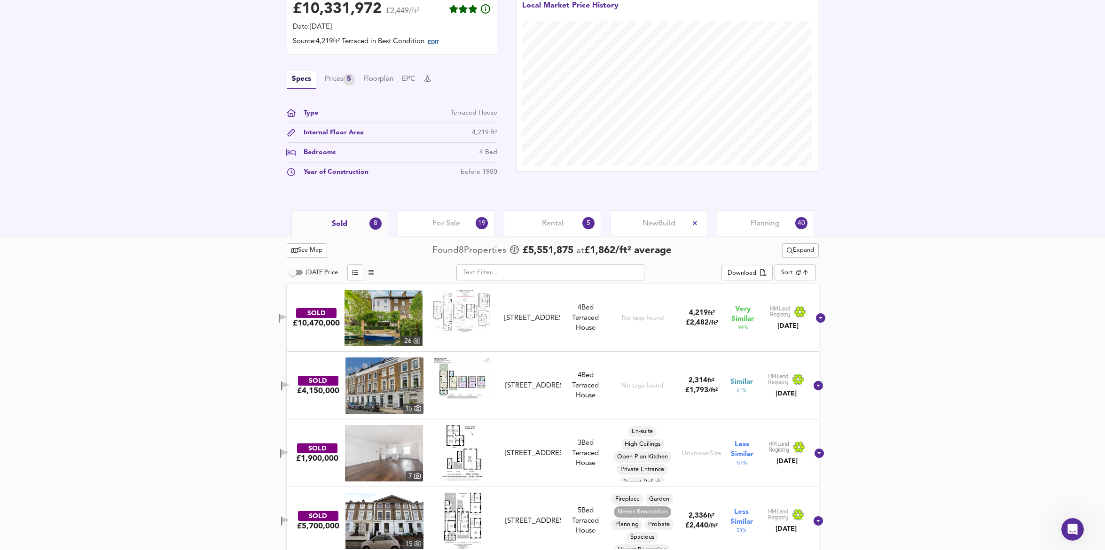
click at [294, 274] on input "[DATE] Price" at bounding box center [293, 272] width 34 height 11
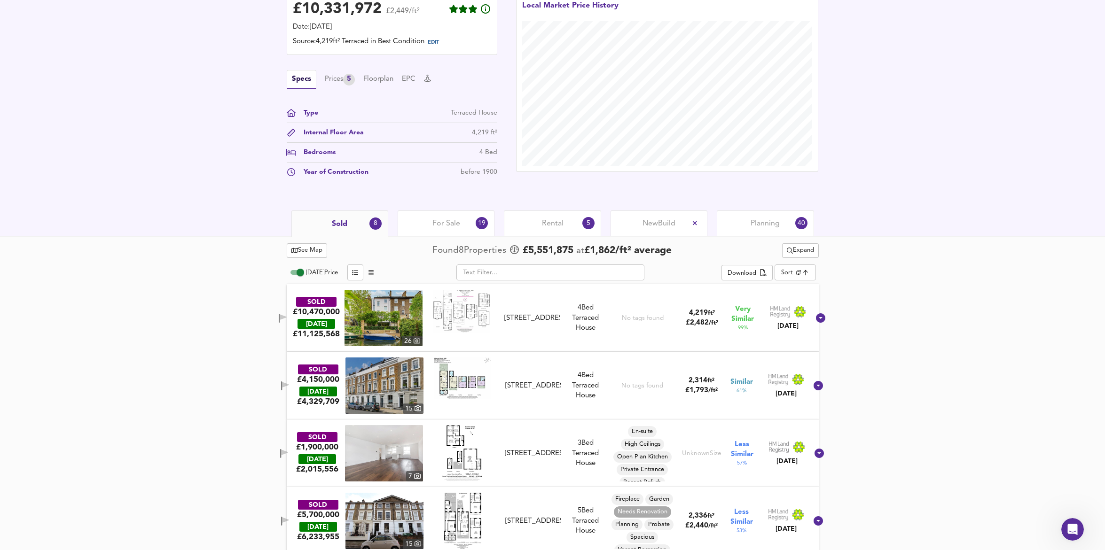
click at [294, 274] on input "[DATE] Price" at bounding box center [300, 272] width 34 height 11
checkbox input "false"
